Goal: Check status

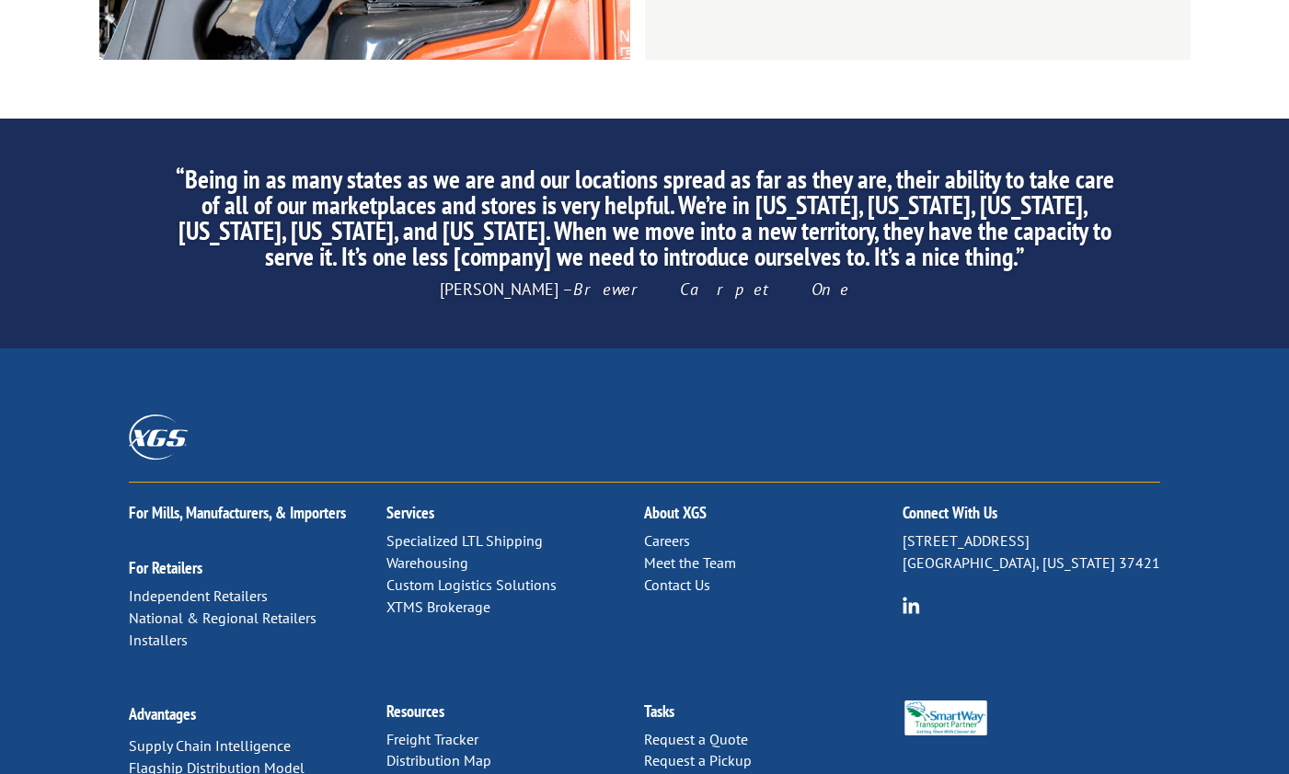
scroll to position [2859, 0]
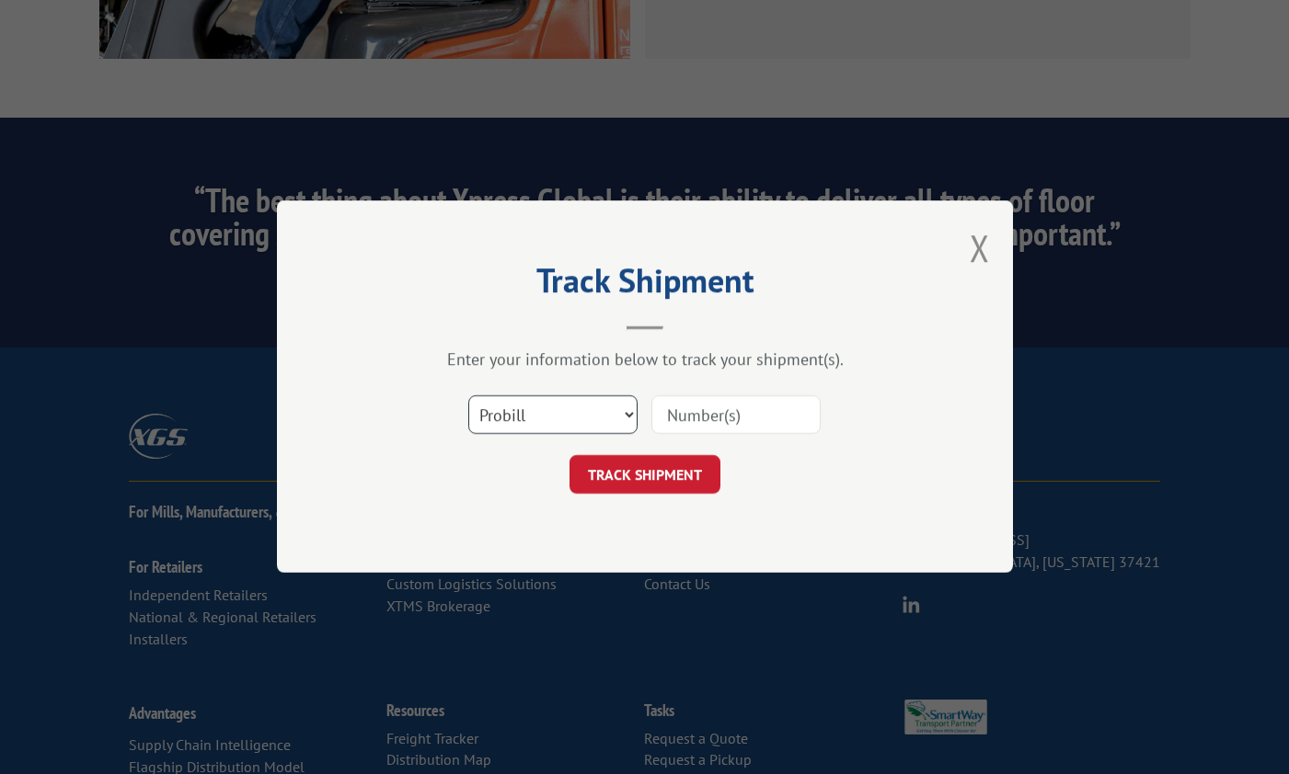
click at [626, 408] on select "Select category... Probill BOL PO" at bounding box center [552, 415] width 169 height 39
select select "po"
click at [468, 396] on select "Select category... Probill BOL PO" at bounding box center [552, 415] width 169 height 39
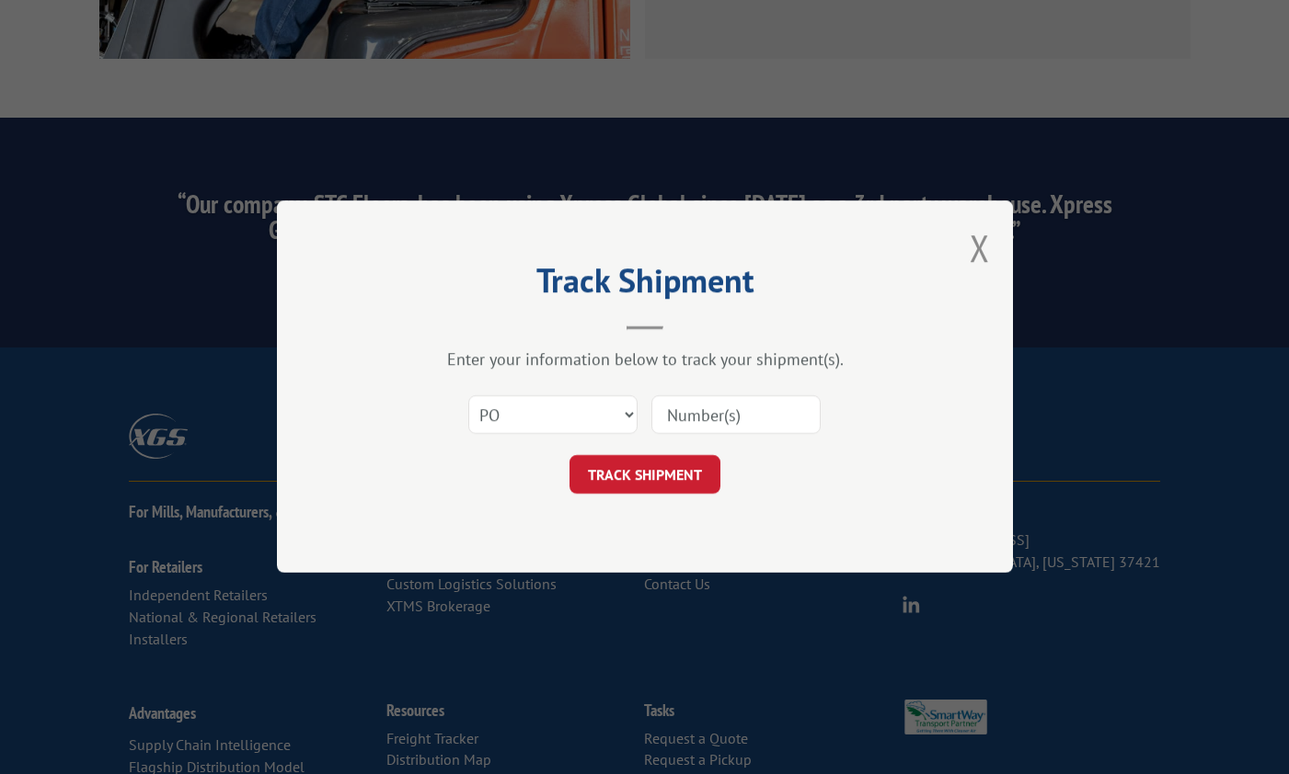
click at [374, 482] on div "TRACK SHIPMENT" at bounding box center [645, 475] width 552 height 39
click at [526, 416] on select "Select category... Probill BOL PO" at bounding box center [552, 415] width 169 height 39
click at [692, 416] on input at bounding box center [735, 415] width 169 height 39
paste input "294790058"
type input "294790058"
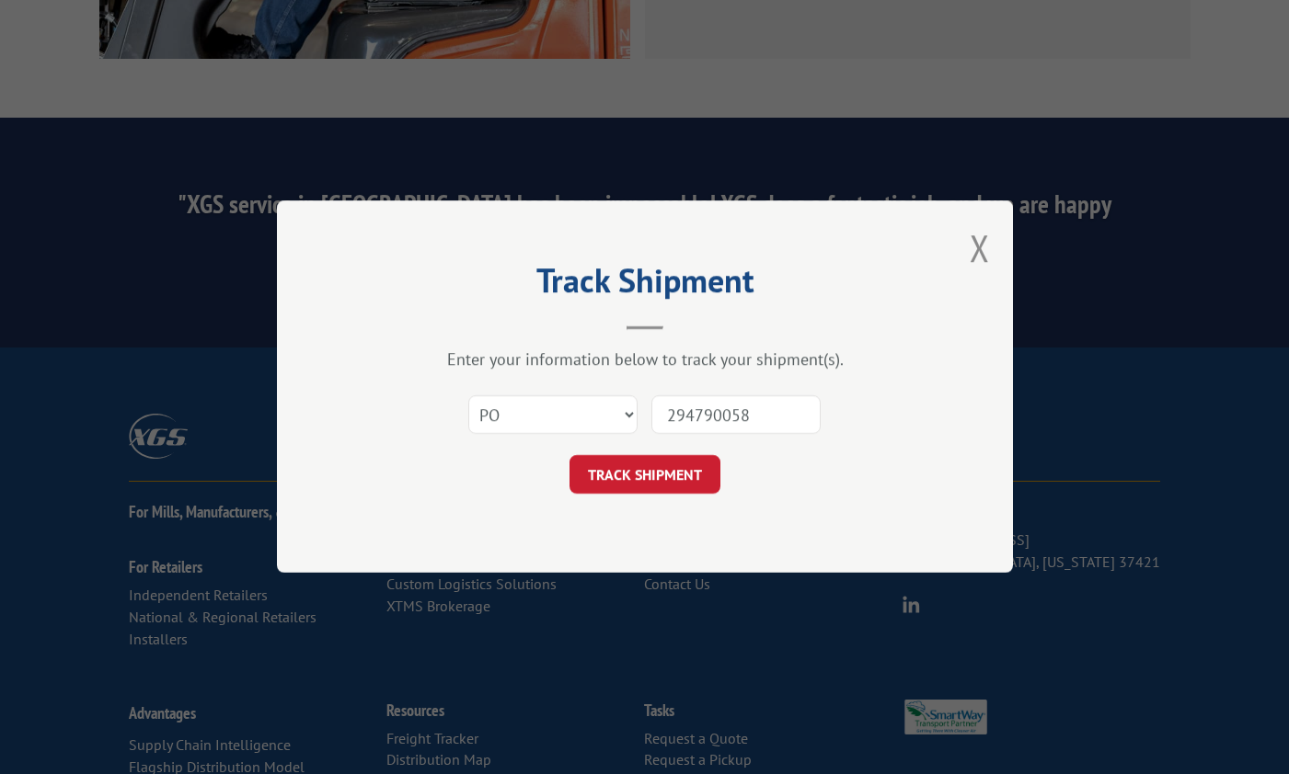
click button "TRACK SHIPMENT" at bounding box center [644, 475] width 151 height 39
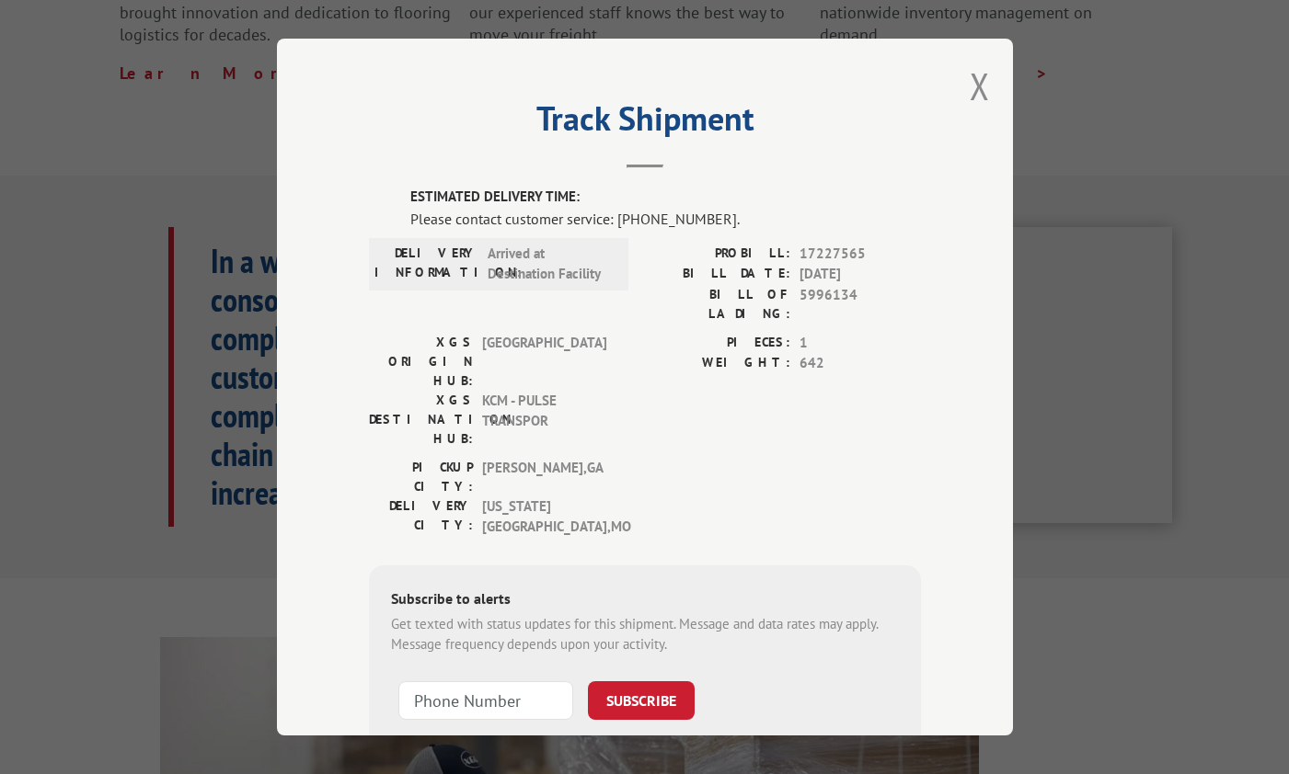
scroll to position [651, 0]
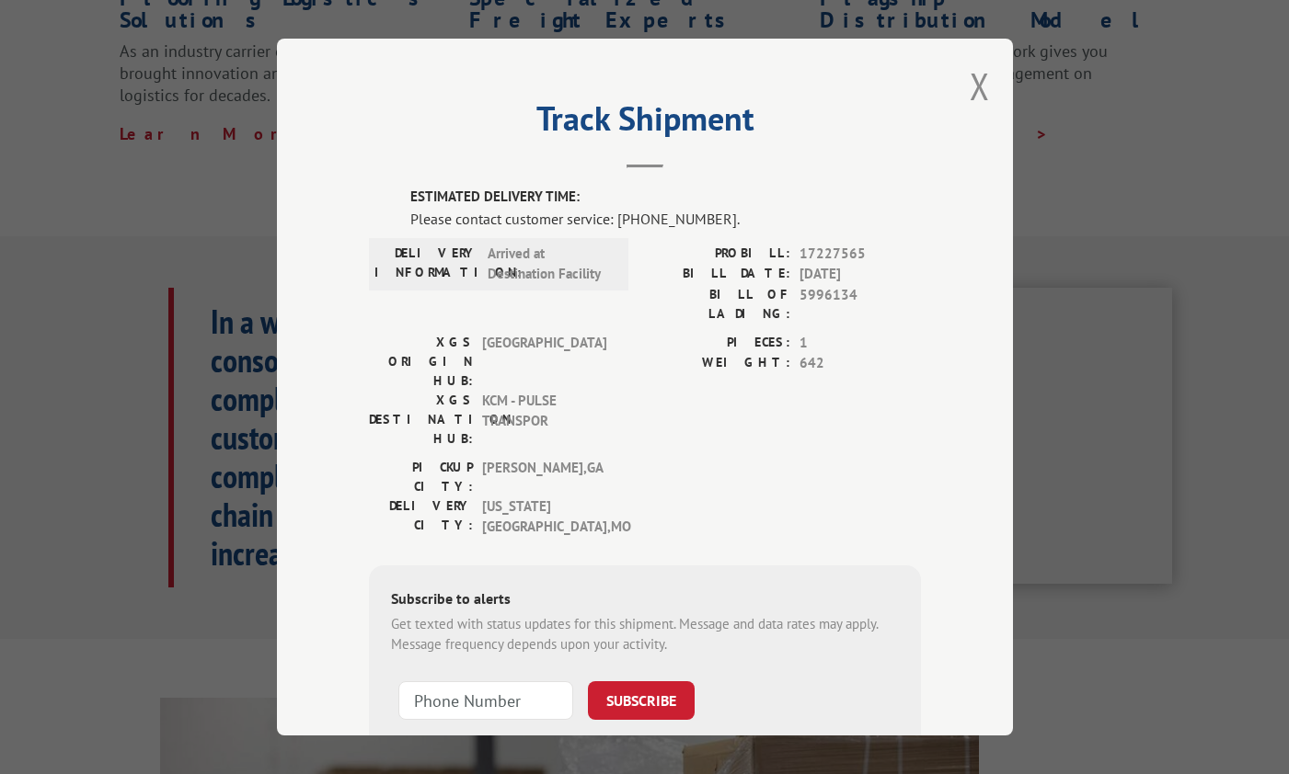
click at [508, 270] on span "Arrived at Destination Facility" at bounding box center [549, 264] width 124 height 41
click at [969, 88] on button "Close modal" at bounding box center [979, 86] width 20 height 49
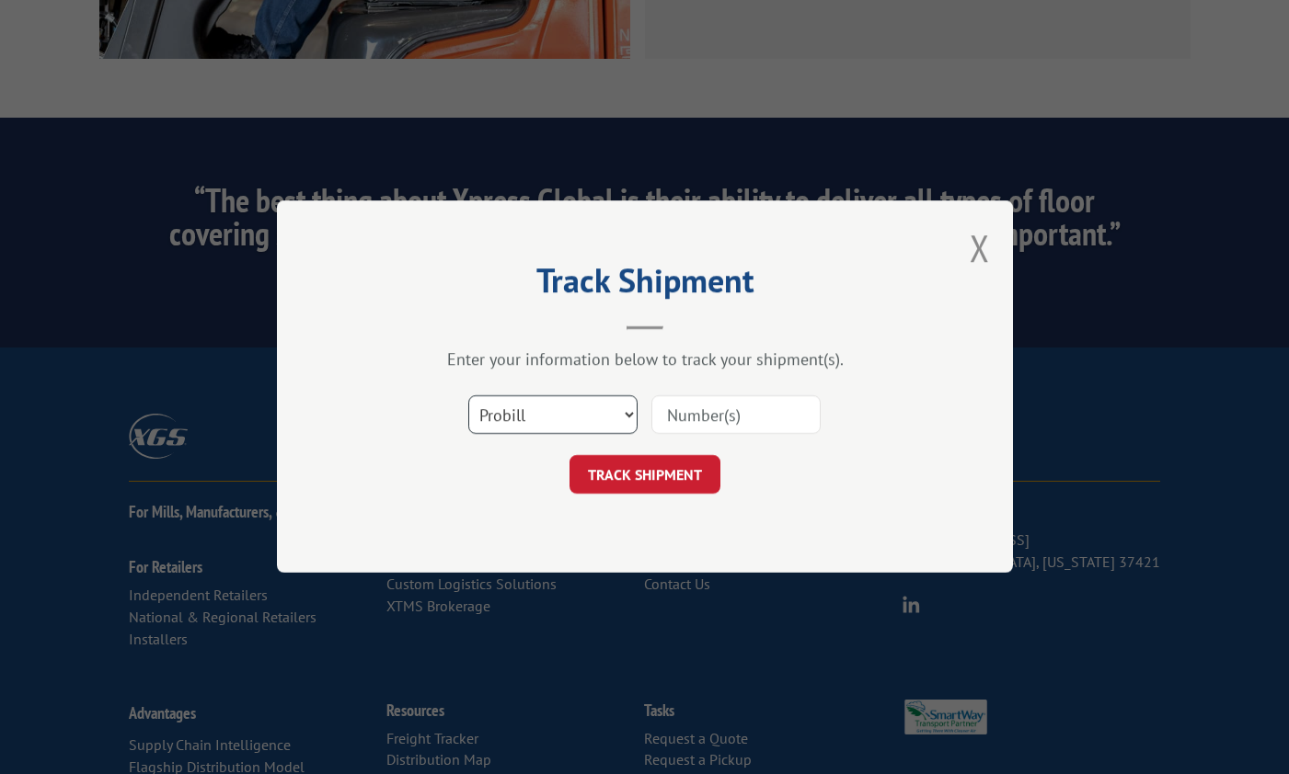
click at [614, 415] on select "Select category... Probill BOL PO" at bounding box center [552, 415] width 169 height 39
select select "po"
click at [468, 396] on select "Select category... Probill BOL PO" at bounding box center [552, 415] width 169 height 39
click at [695, 417] on input at bounding box center [735, 415] width 169 height 39
paste input "294790058"
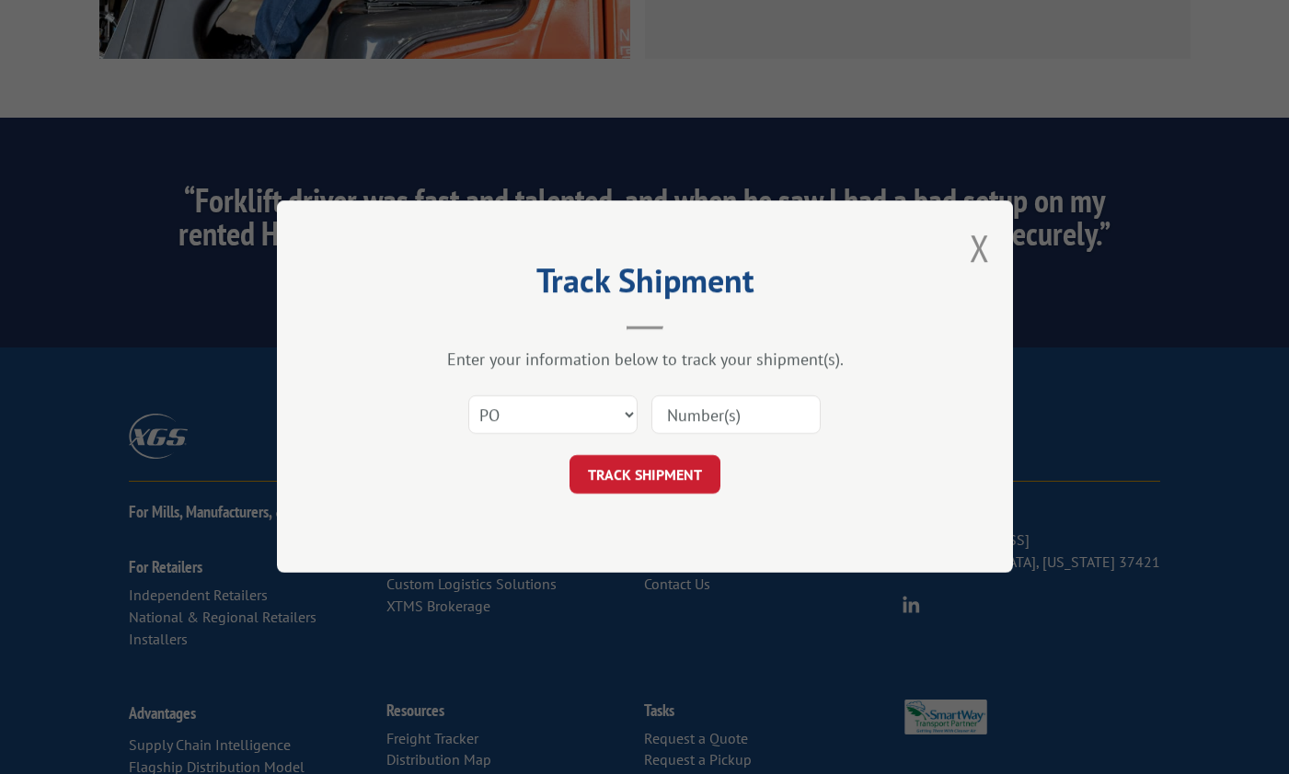
type input "294790058"
click at [627, 484] on button "TRACK SHIPMENT" at bounding box center [644, 475] width 151 height 39
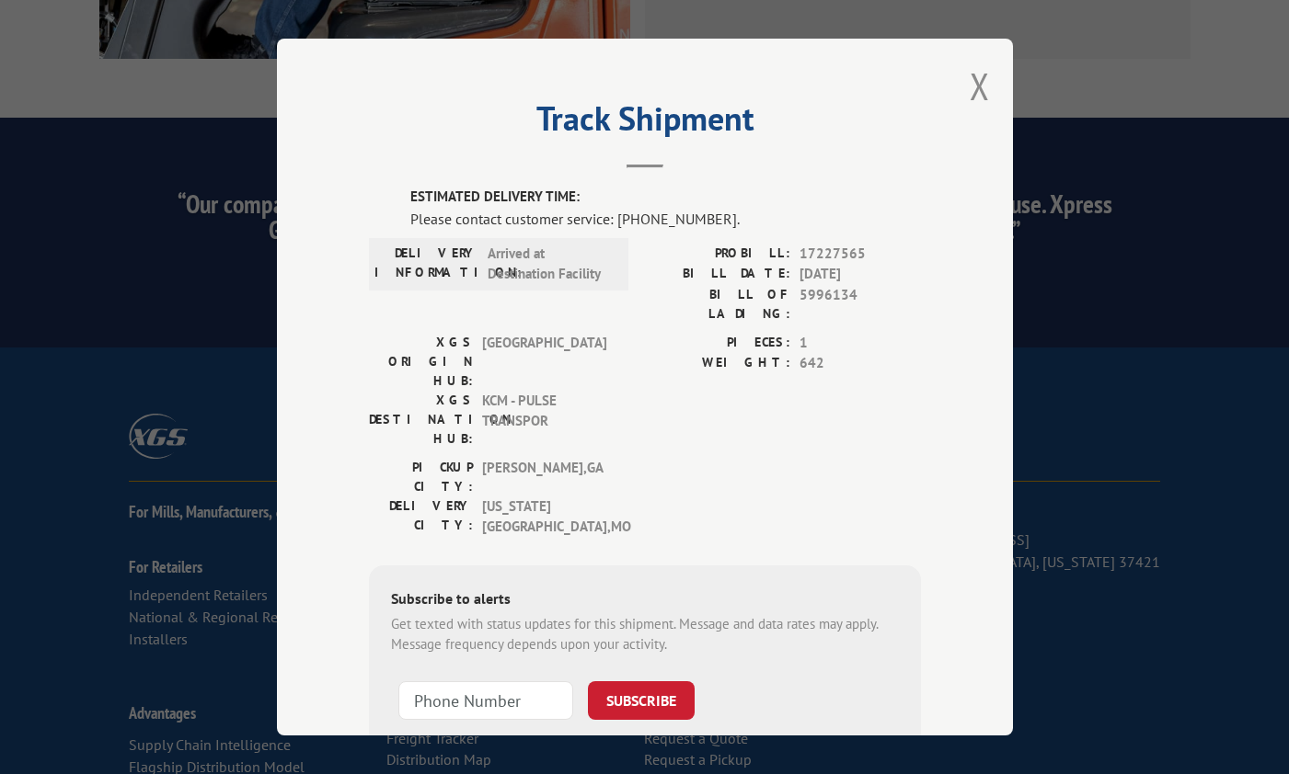
drag, startPoint x: 972, startPoint y: 83, endPoint x: 910, endPoint y: 119, distance: 72.1
click at [910, 119] on div "Track Shipment ESTIMATED DELIVERY TIME: Please contact customer service: [PHONE…" at bounding box center [645, 387] width 736 height 697
click at [969, 84] on button "Close modal" at bounding box center [979, 86] width 20 height 49
